Goal: Task Accomplishment & Management: Use online tool/utility

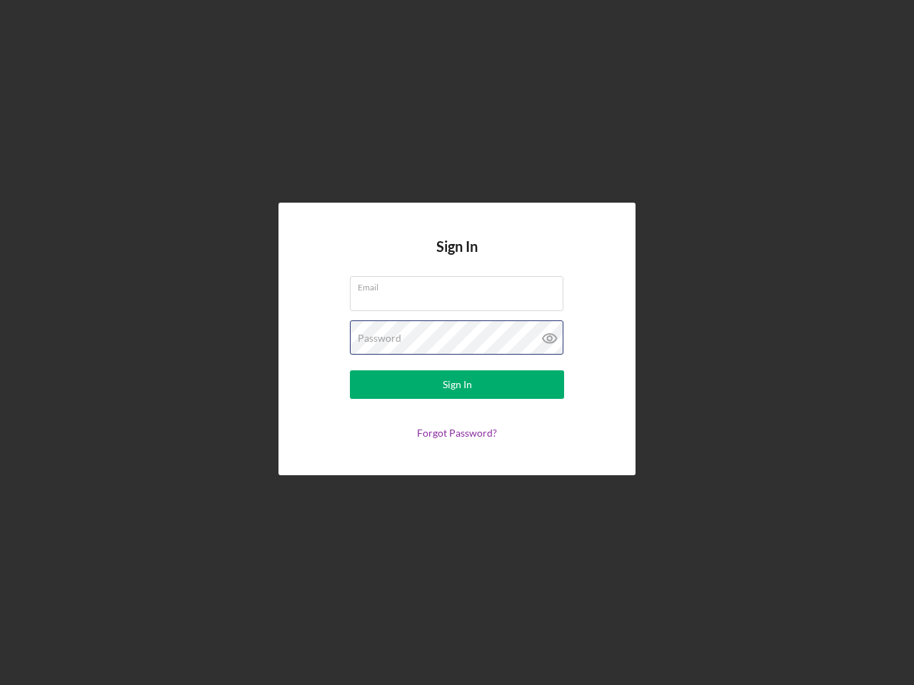
click at [457, 343] on div "Password" at bounding box center [457, 339] width 214 height 36
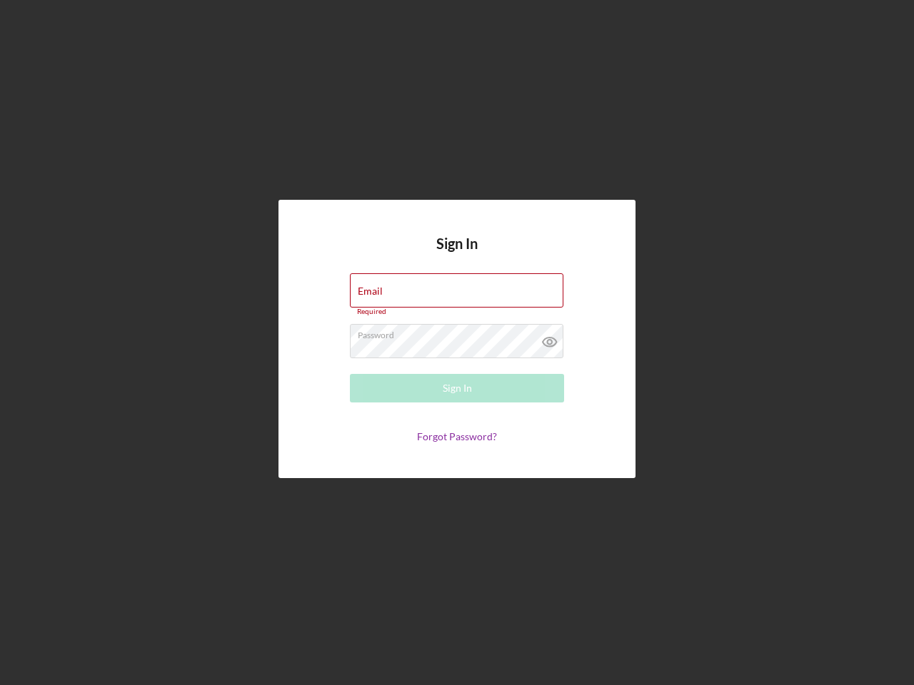
click at [550, 338] on icon at bounding box center [550, 342] width 36 height 36
